Goal: Information Seeking & Learning: Learn about a topic

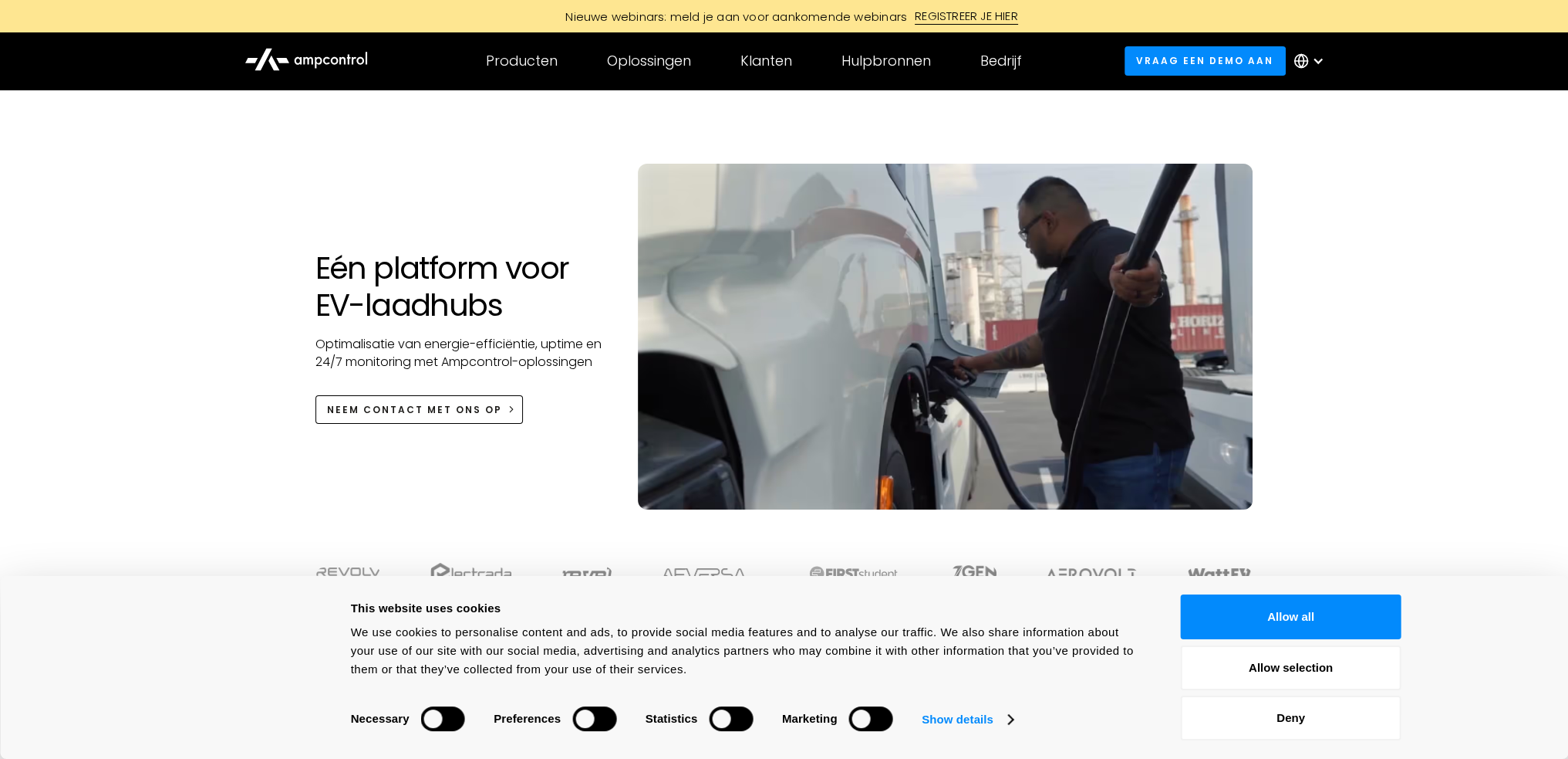
click at [1295, 595] on div "Consent Details [#IABV2SETTINGS#] About This website uses cookies We use cookie…" at bounding box center [784, 667] width 1568 height 183
click at [1303, 615] on button "Allow all" at bounding box center [1292, 616] width 221 height 45
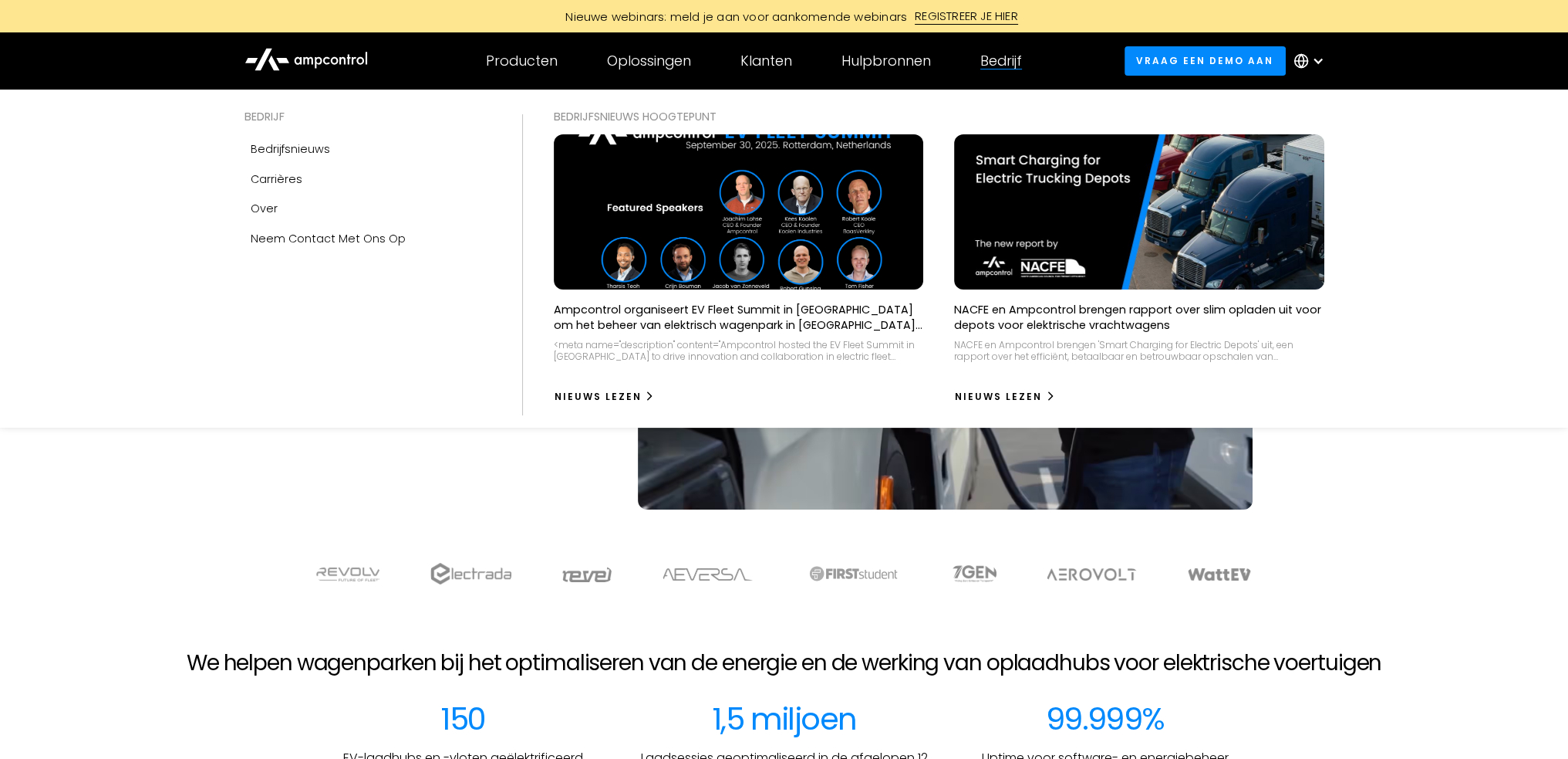
click at [1000, 57] on div "Bedrijf" at bounding box center [1000, 61] width 41 height 17
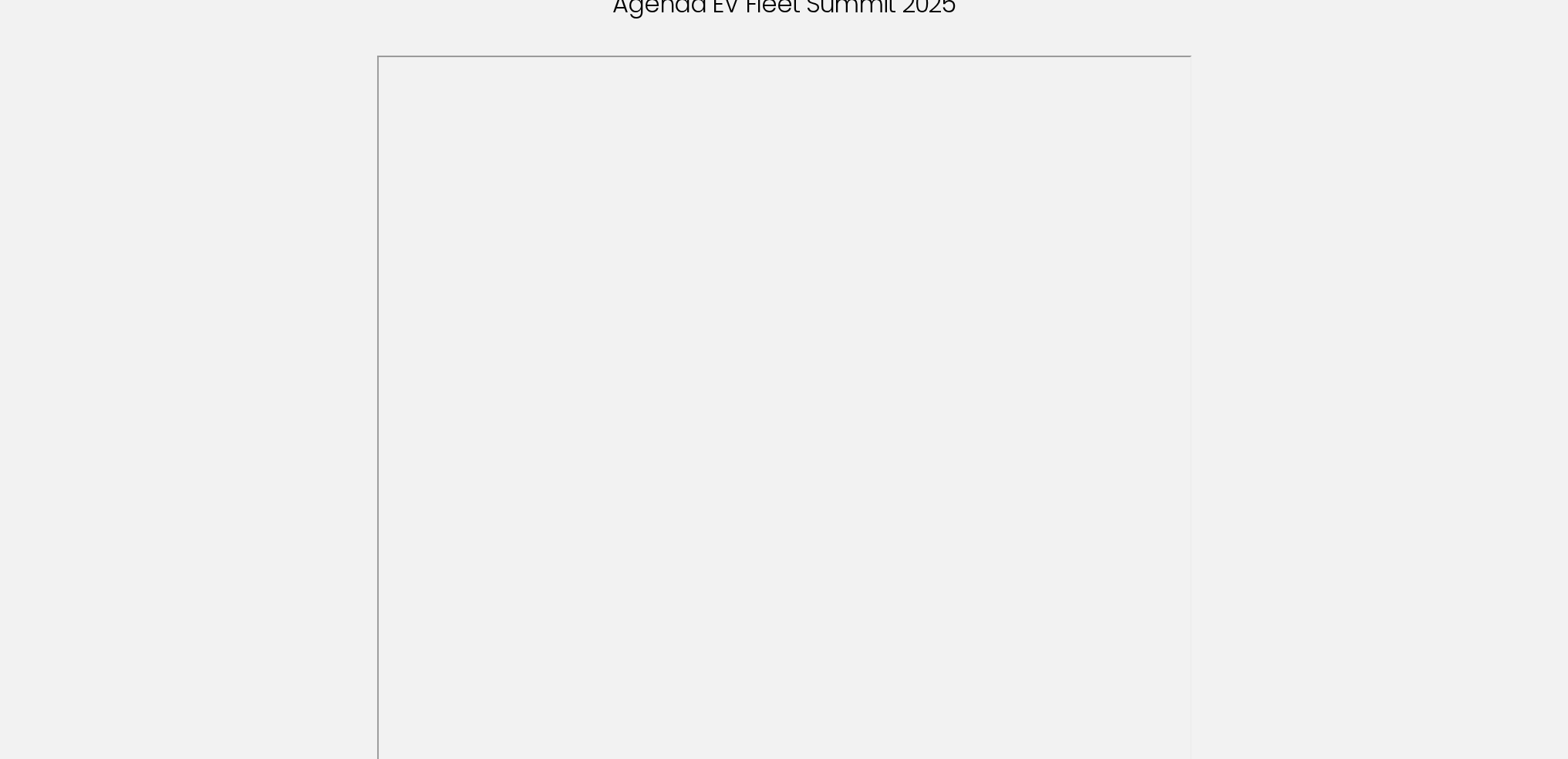
scroll to position [232, 0]
